Goal: Navigation & Orientation: Find specific page/section

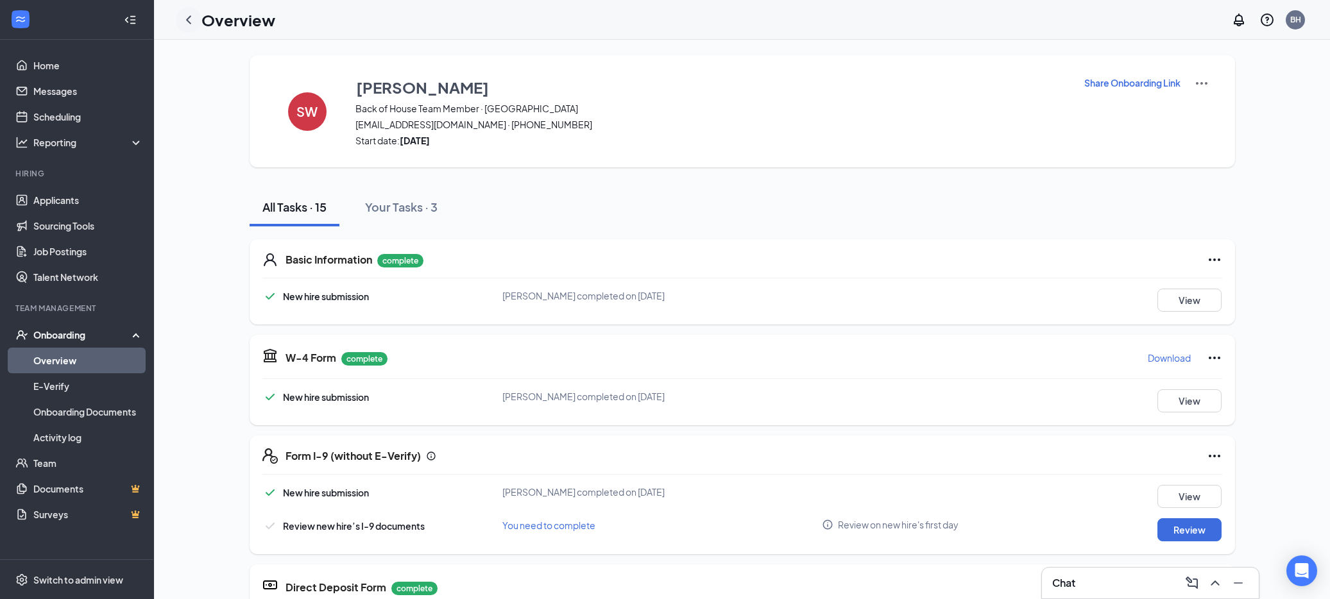
click at [185, 18] on icon "ChevronLeft" at bounding box center [188, 19] width 15 height 15
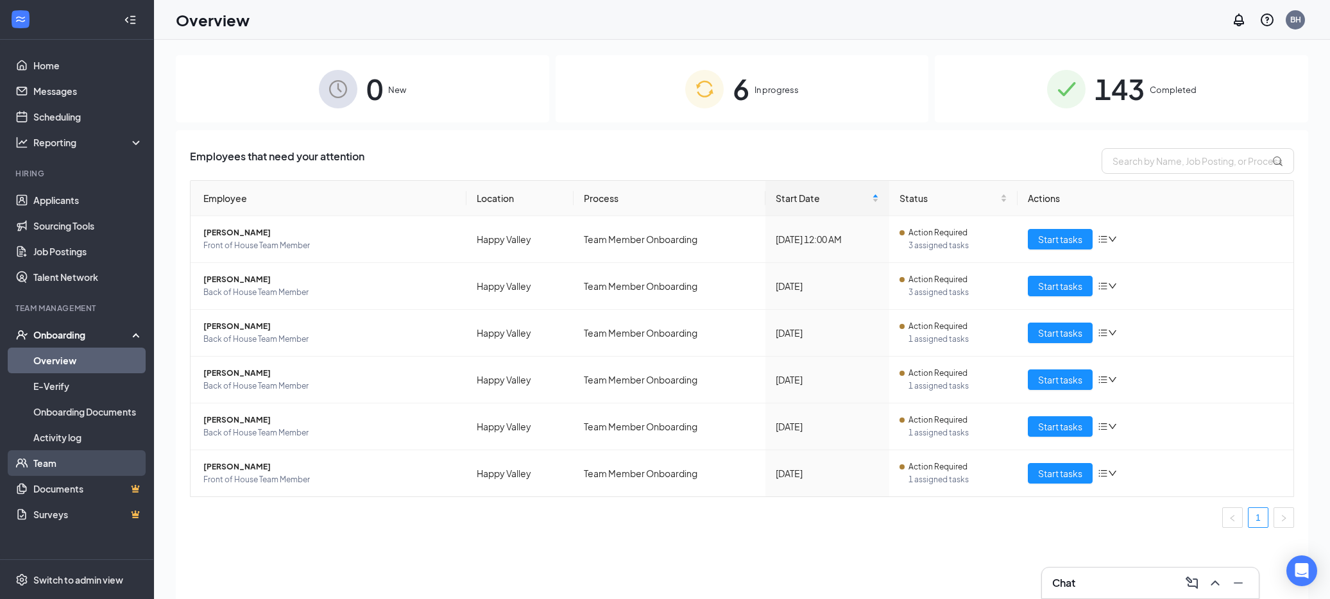
click at [68, 466] on link "Team" at bounding box center [88, 463] width 110 height 26
